Goal: Transaction & Acquisition: Purchase product/service

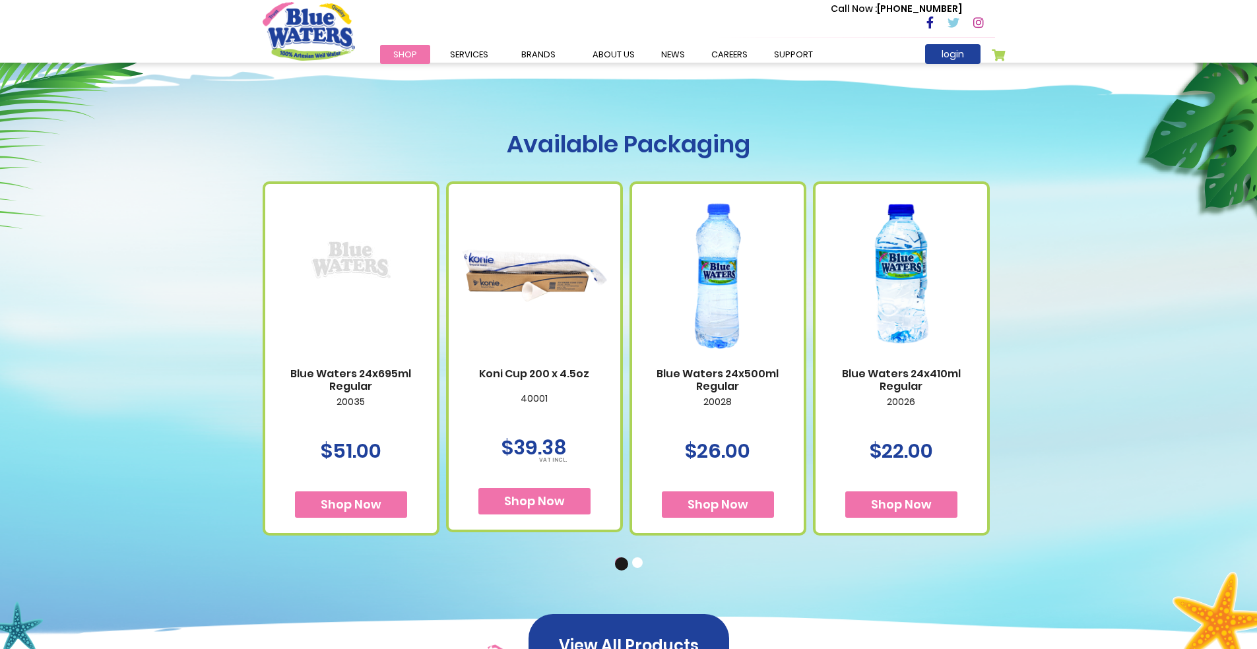
scroll to position [666, 0]
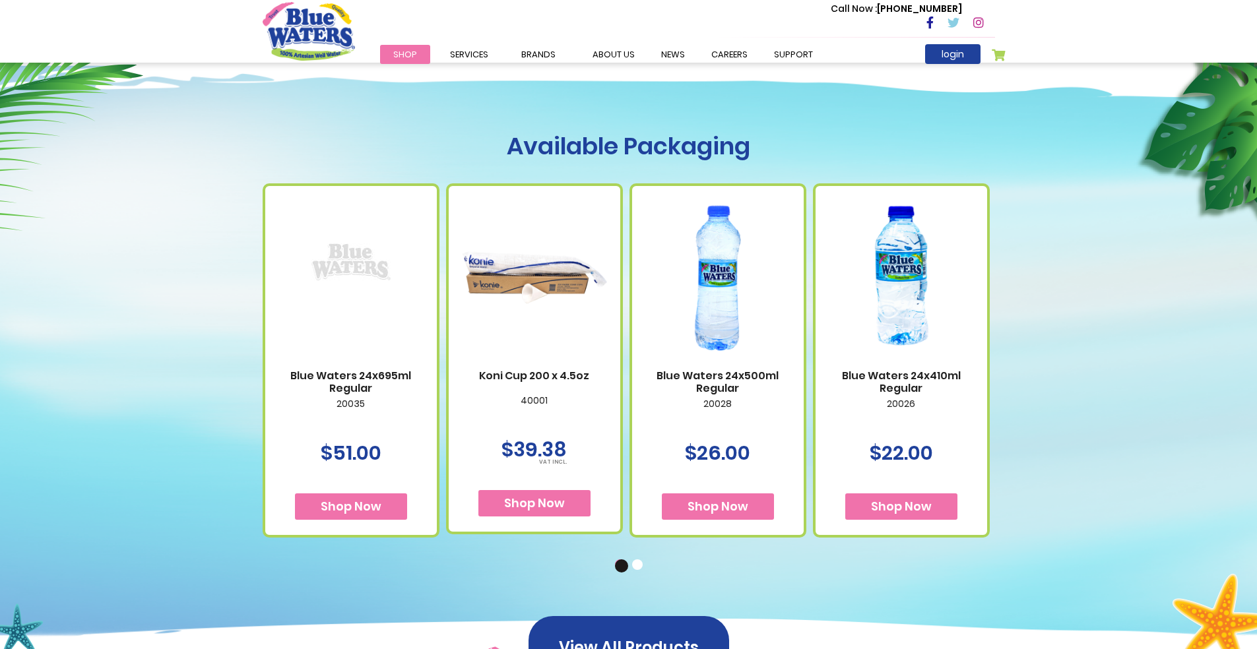
click at [1060, 313] on div "Available Packaging Blue Waters 24x695ml Regular 20035 $51.00 Shop Now" at bounding box center [628, 346] width 1257 height 633
click at [641, 564] on button "2" at bounding box center [638, 566] width 13 height 13
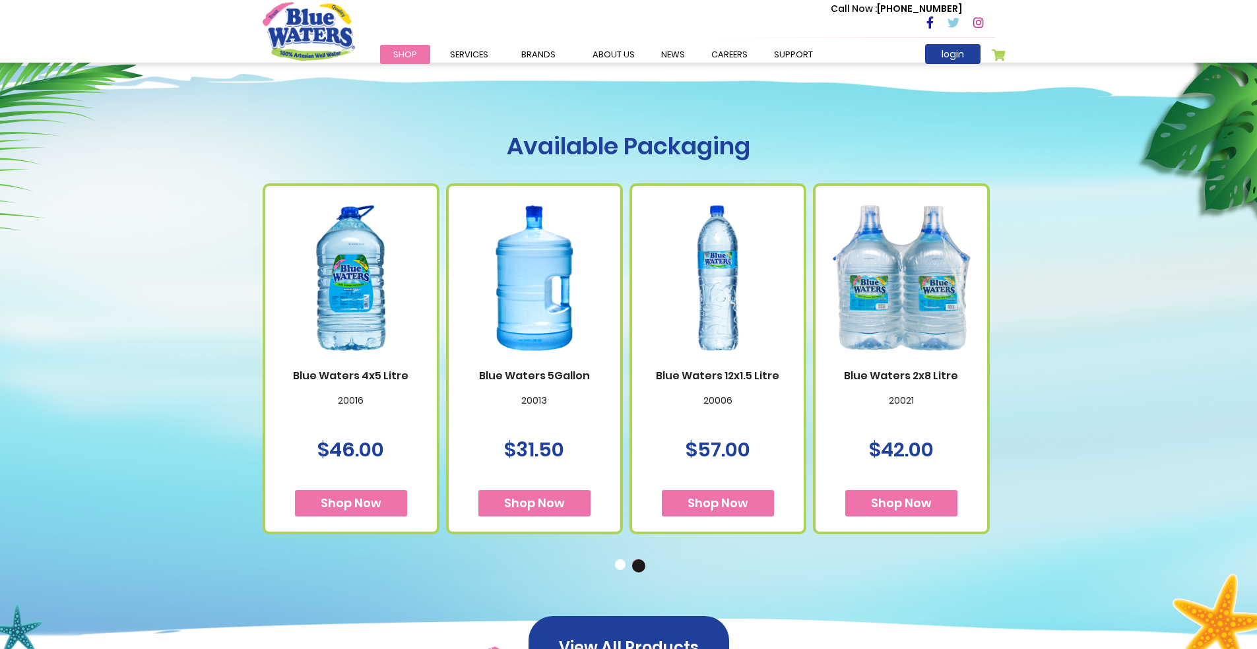
click at [379, 276] on img at bounding box center [350, 277] width 145 height 181
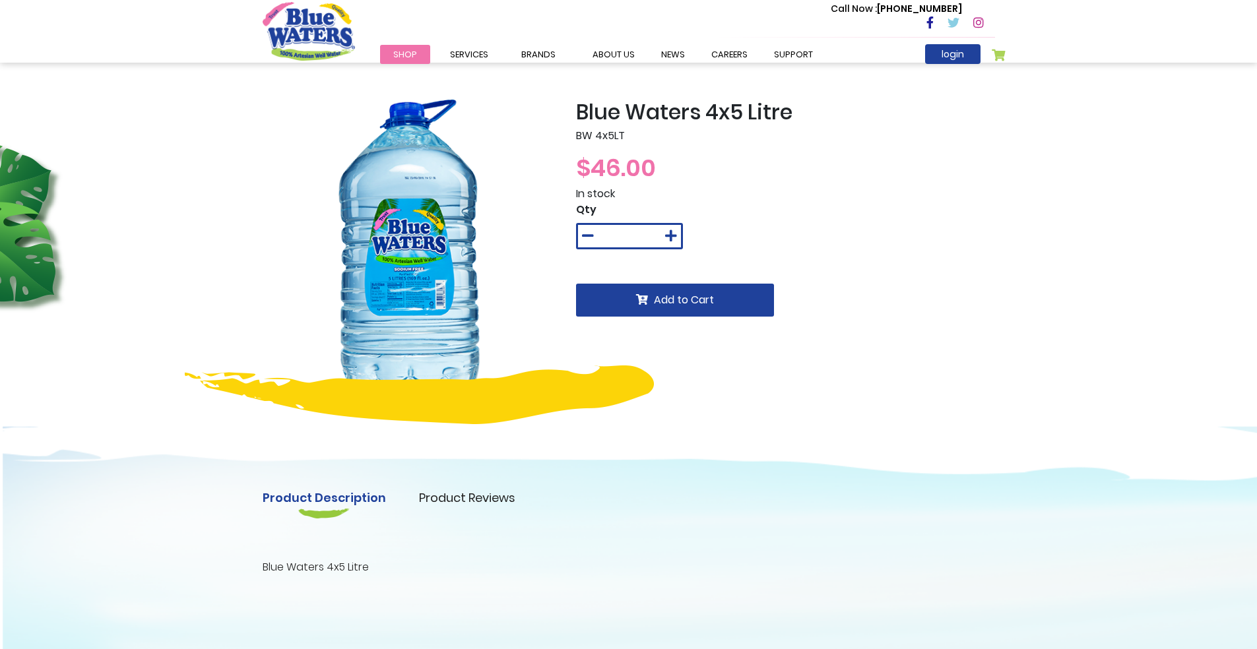
click at [428, 273] on img at bounding box center [410, 247] width 294 height 294
click at [441, 302] on img at bounding box center [410, 247] width 294 height 294
click at [421, 331] on img at bounding box center [410, 247] width 294 height 294
click at [734, 121] on h2 "Blue Waters 4x5 Litre" at bounding box center [785, 112] width 419 height 25
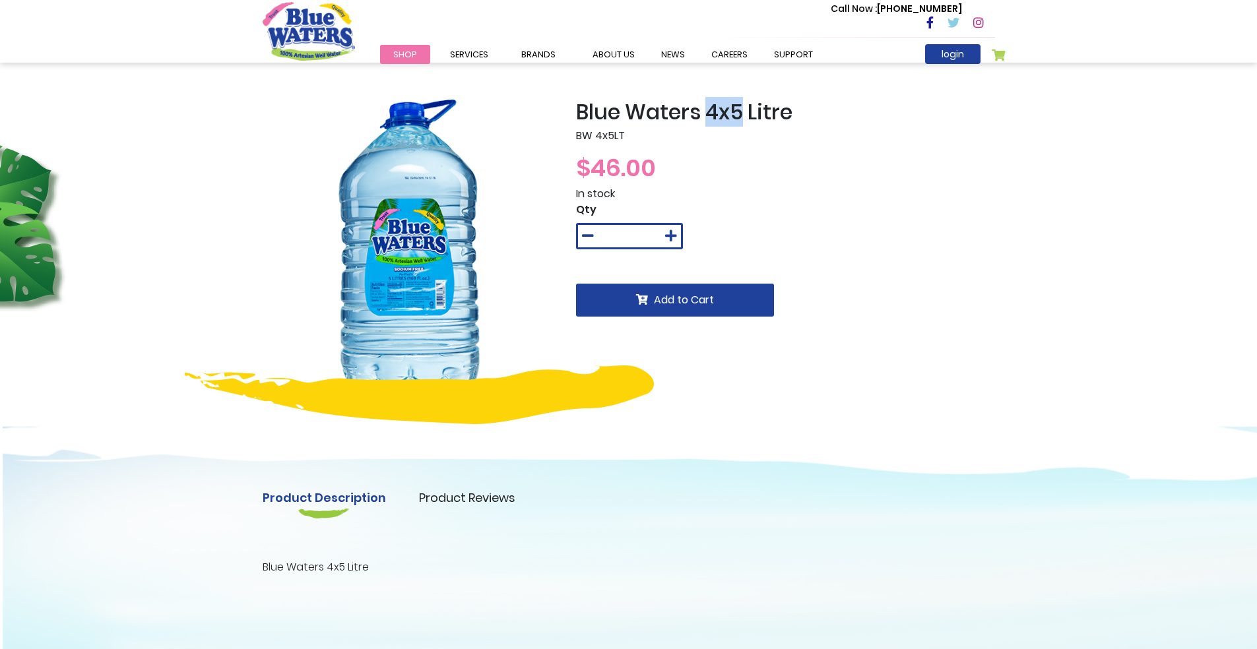
click at [734, 121] on h2 "Blue Waters 4x5 Litre" at bounding box center [785, 112] width 419 height 25
